Goal: Find specific fact: Find specific fact

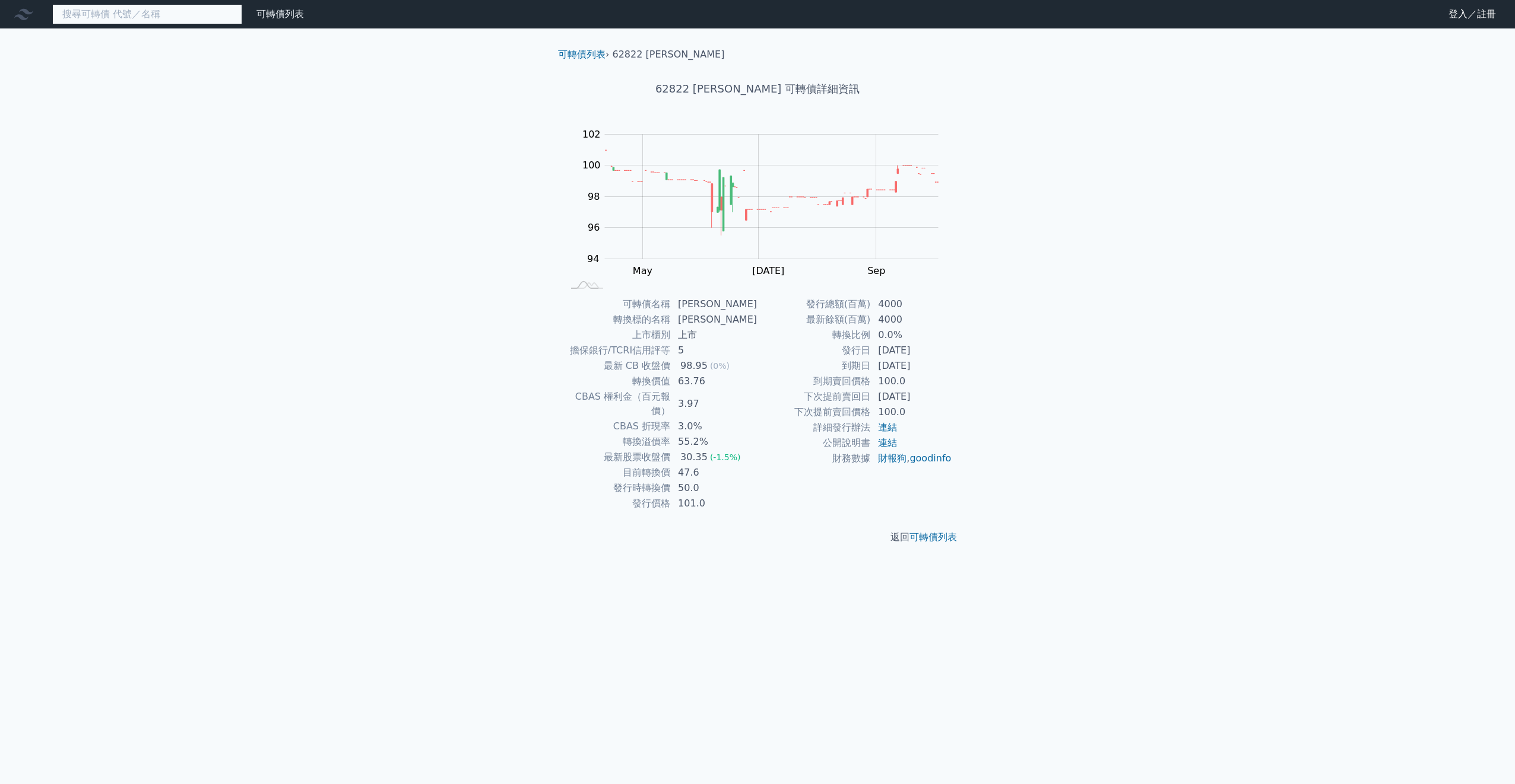
click at [162, 19] on input at bounding box center [147, 14] width 190 height 20
paste input "臺慶科一"
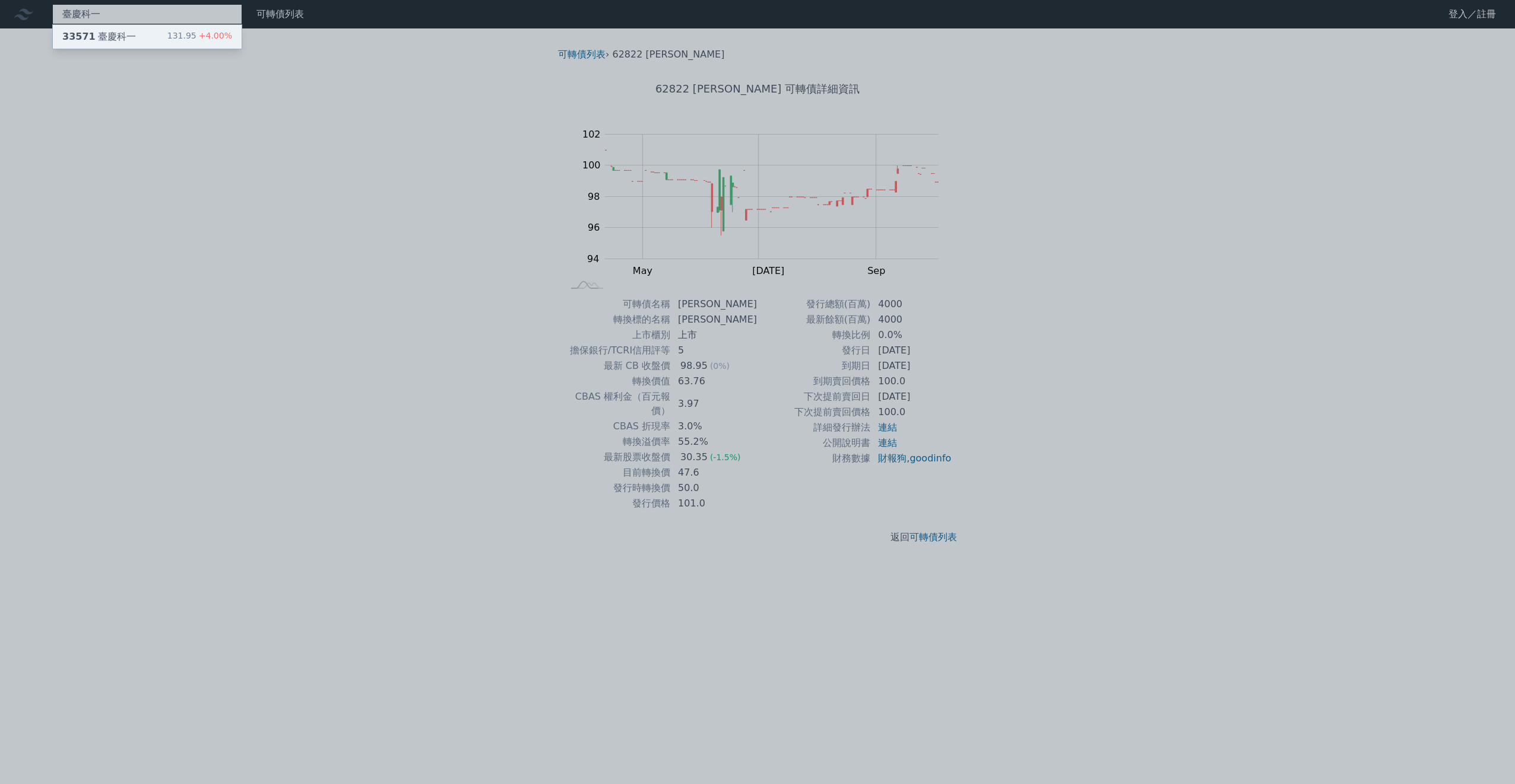
type input "臺慶科一"
click at [135, 39] on div "33571 臺慶科一 131.95 +4.00%" at bounding box center [147, 37] width 189 height 24
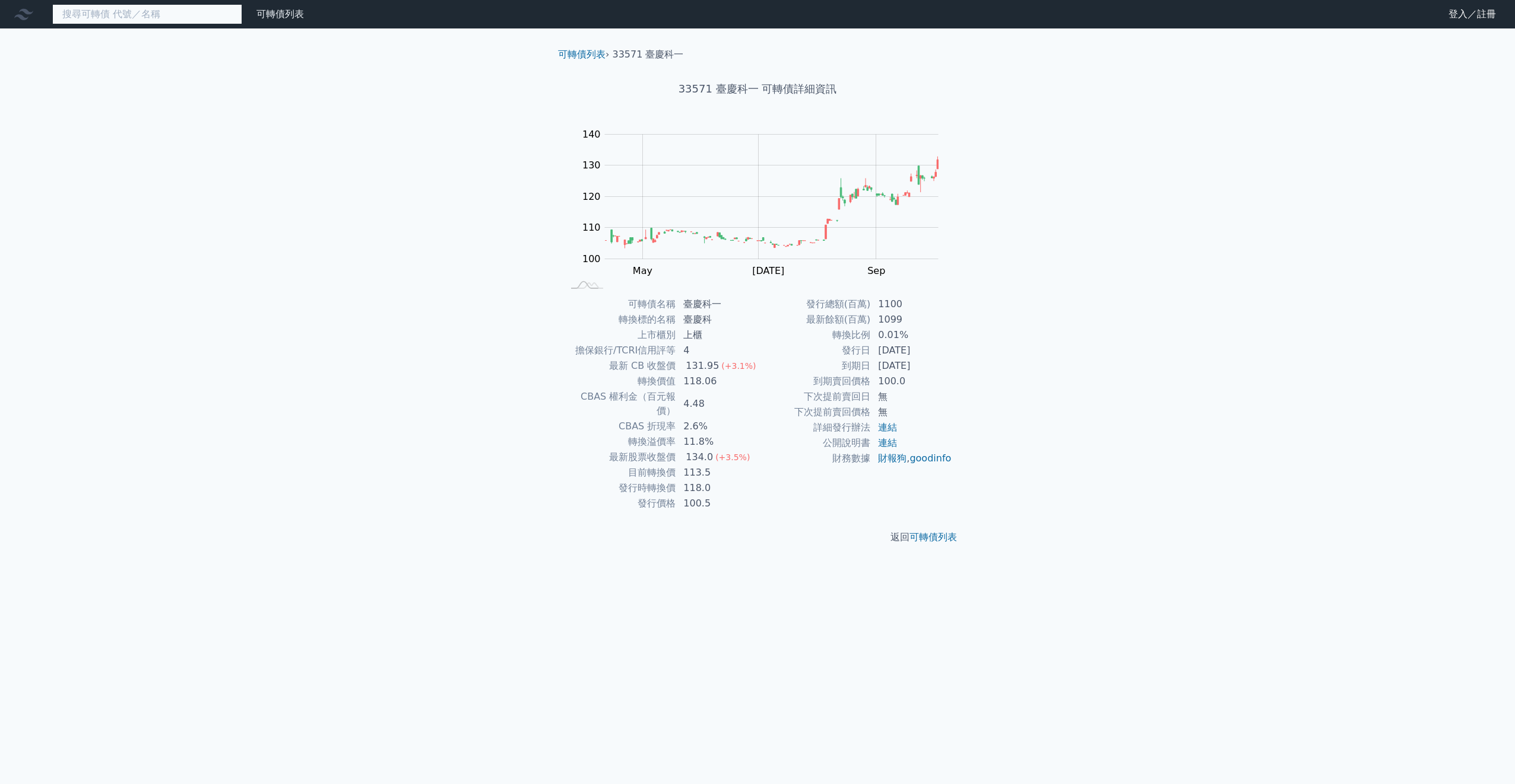
click at [175, 17] on input at bounding box center [147, 14] width 190 height 20
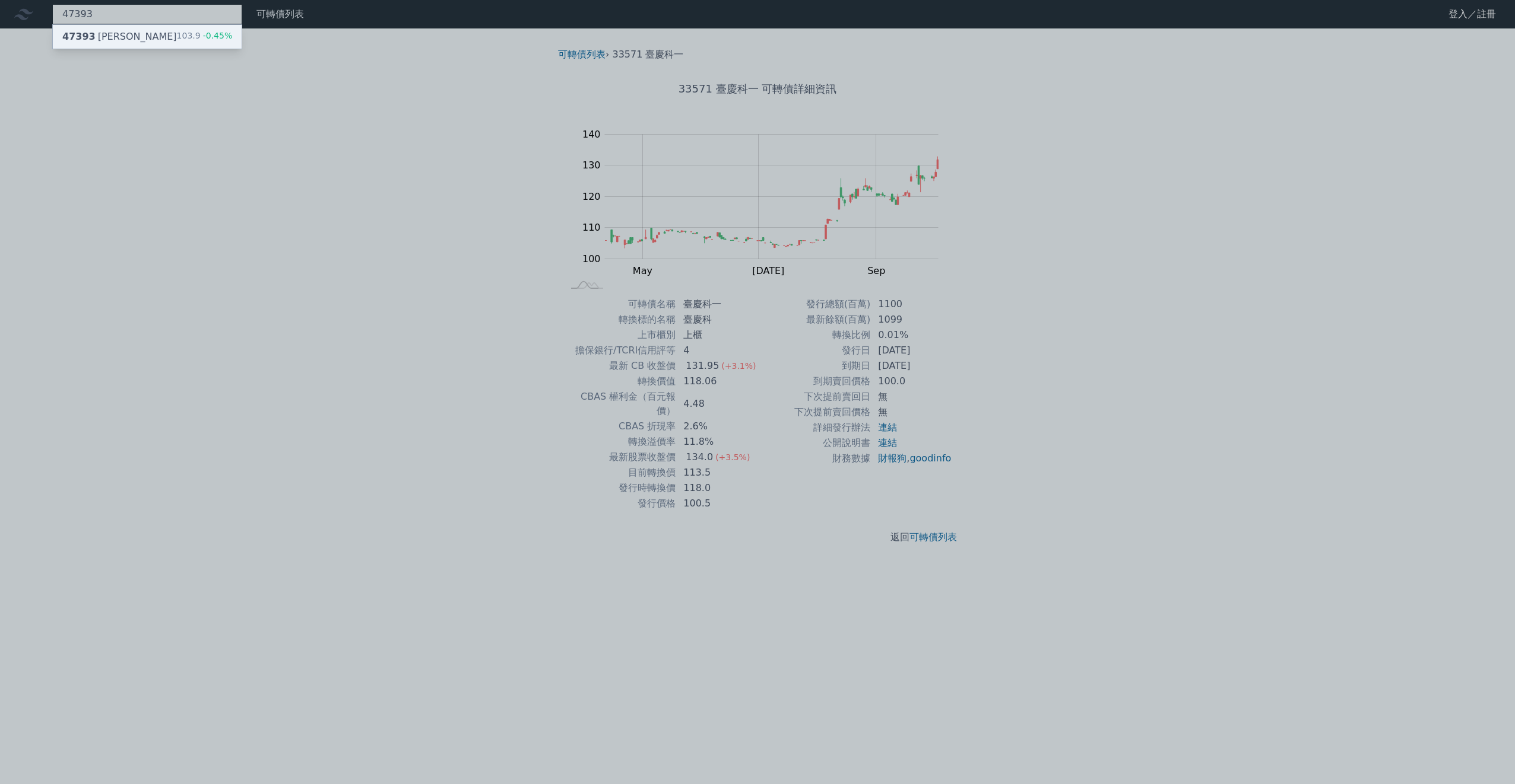
type input "47393"
click at [171, 36] on div "47393 康普三 103.9 -0.45%" at bounding box center [147, 37] width 189 height 24
